Goal: Task Accomplishment & Management: Manage account settings

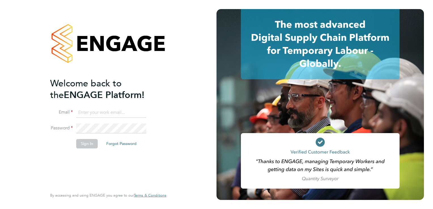
click at [78, 116] on input at bounding box center [111, 113] width 70 height 10
type input "[EMAIL_ADDRESS][DOMAIN_NAME]"
click at [87, 144] on button "Sign In" at bounding box center [87, 143] width 22 height 9
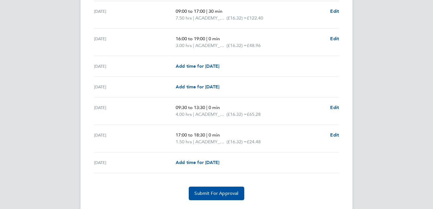
scroll to position [737, 0]
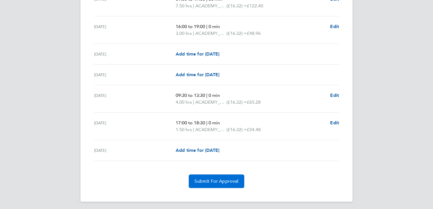
click at [212, 179] on span "Submit For Approval" at bounding box center [216, 181] width 44 height 6
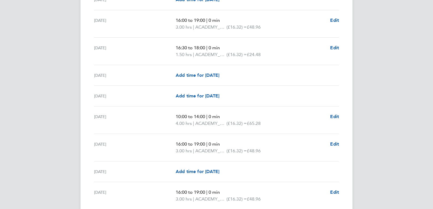
scroll to position [0, 0]
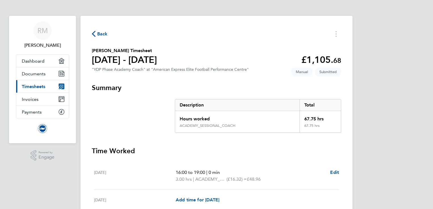
click at [100, 33] on span "Back" at bounding box center [102, 34] width 10 height 7
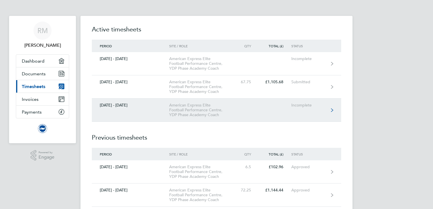
click at [201, 109] on div "American Express Elite Football Performance Centre, YDP Phase Academy Coach" at bounding box center [201, 110] width 65 height 14
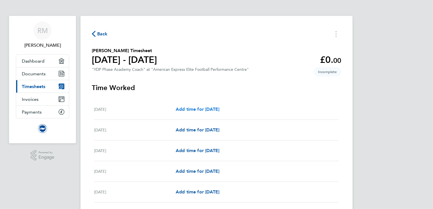
click at [202, 108] on span "Add time for Wed 01 Oct" at bounding box center [198, 109] width 44 height 5
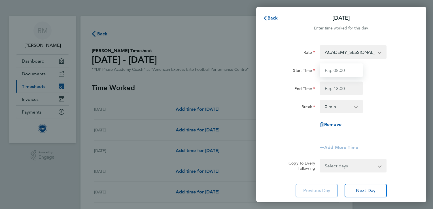
click at [341, 70] on input "Start Time" at bounding box center [341, 70] width 43 height 14
type input "09:00"
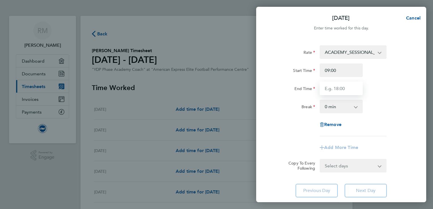
click at [343, 93] on input "End Time" at bounding box center [341, 89] width 43 height 14
type input "17:00"
click at [348, 105] on select "0 min 15 min 30 min 45 min 60 min 75 min 90 min" at bounding box center [337, 106] width 35 height 12
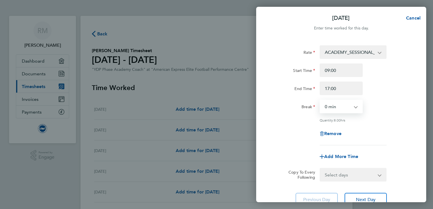
select select "30"
click at [320, 100] on select "0 min 15 min 30 min 45 min 60 min 75 min 90 min" at bounding box center [337, 106] width 35 height 12
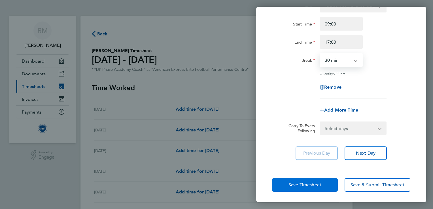
click at [290, 185] on span "Save Timesheet" at bounding box center [304, 185] width 33 height 6
